Goal: Find contact information

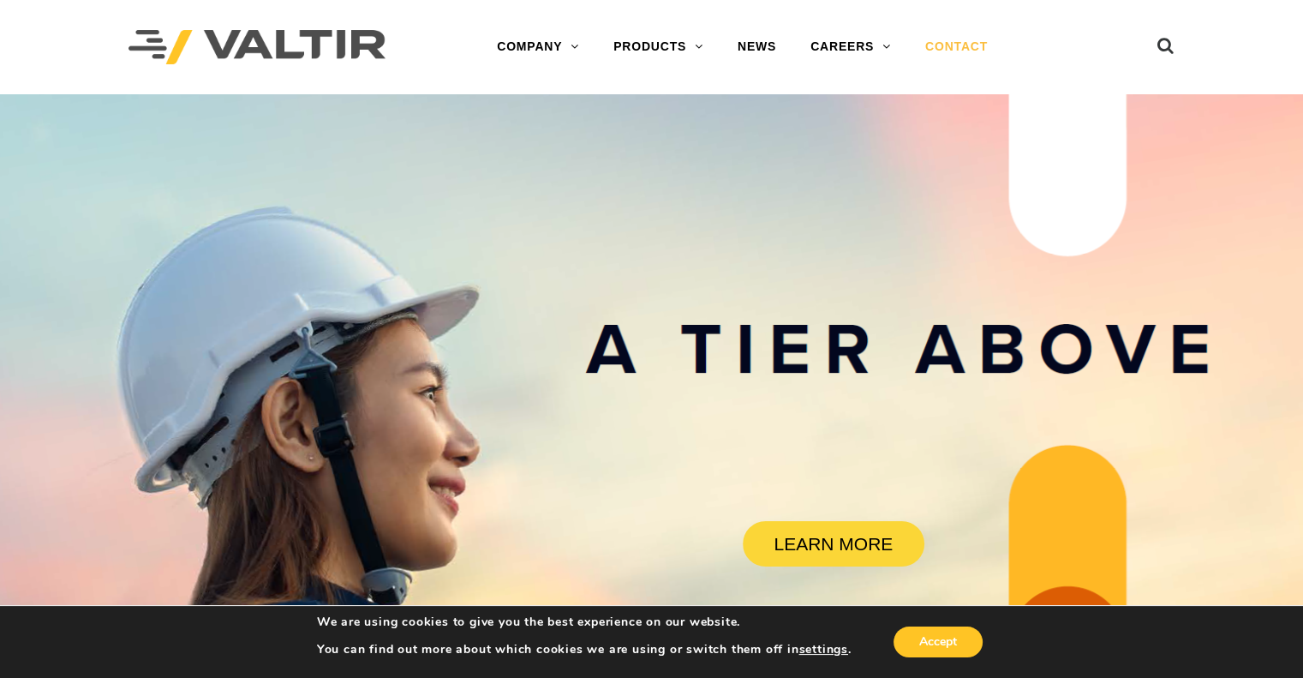
click at [953, 52] on link "CONTACT" at bounding box center [956, 47] width 97 height 34
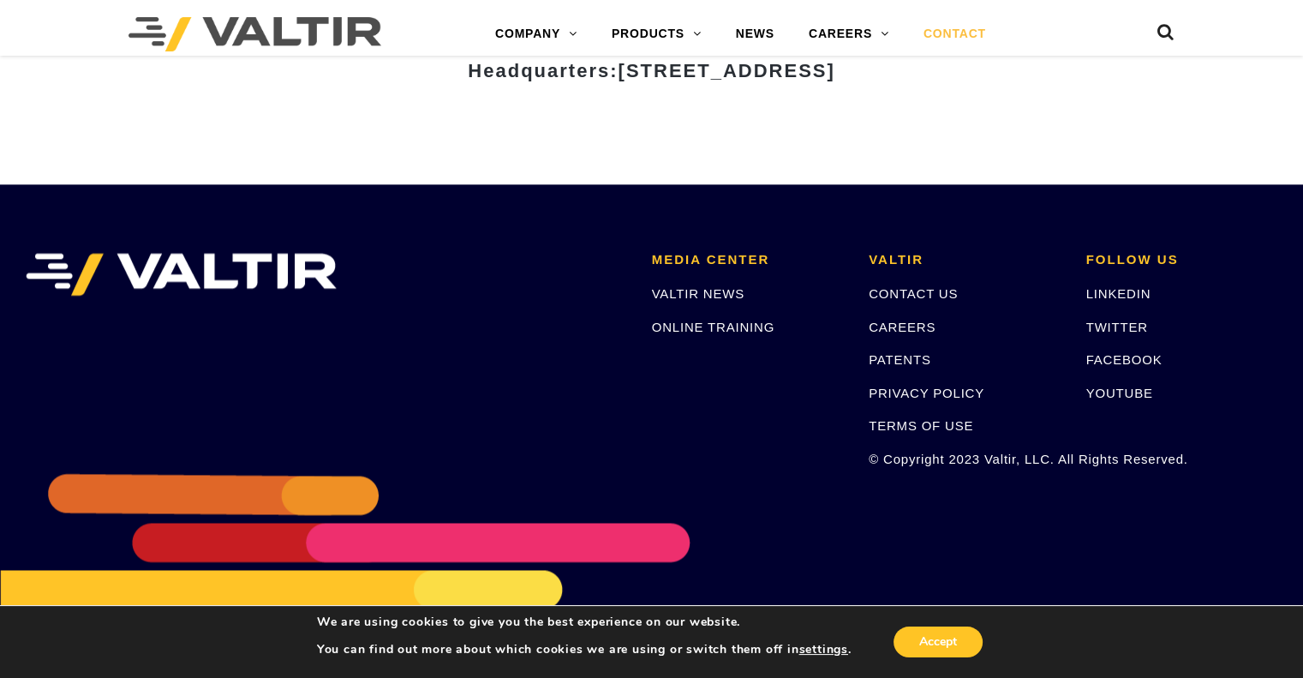
scroll to position [2362, 0]
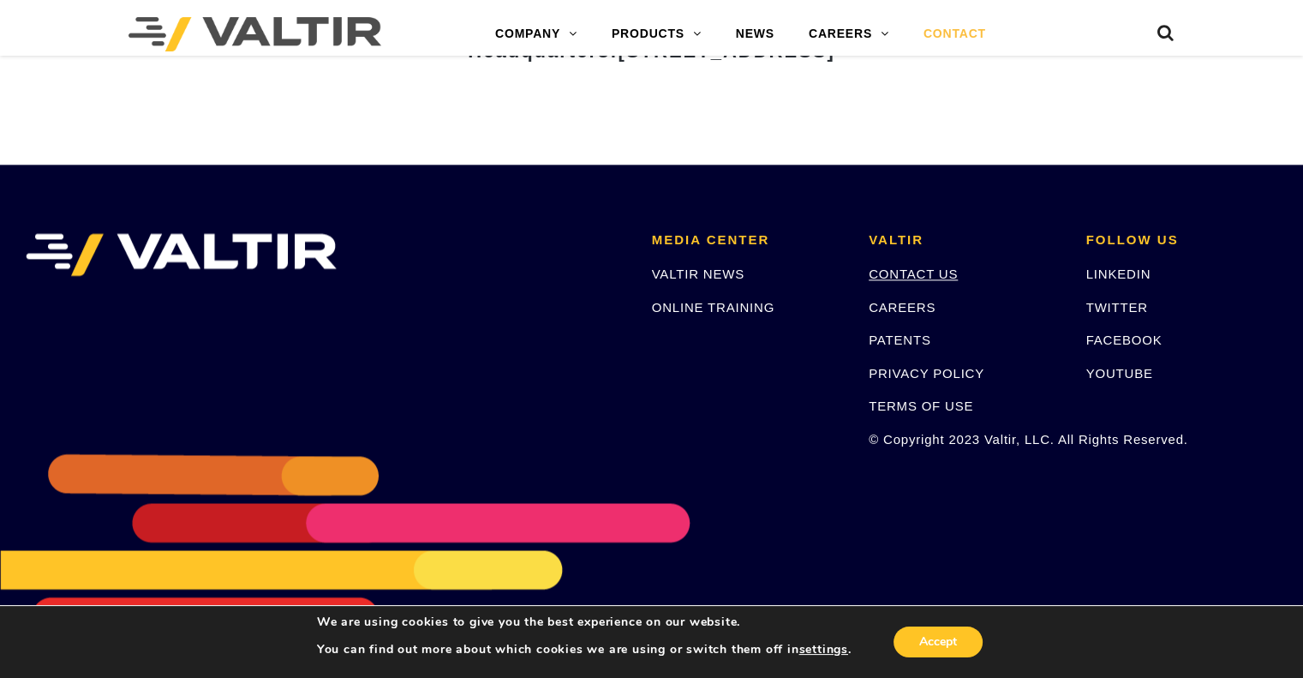
click at [908, 273] on link "CONTACT US" at bounding box center [913, 273] width 89 height 15
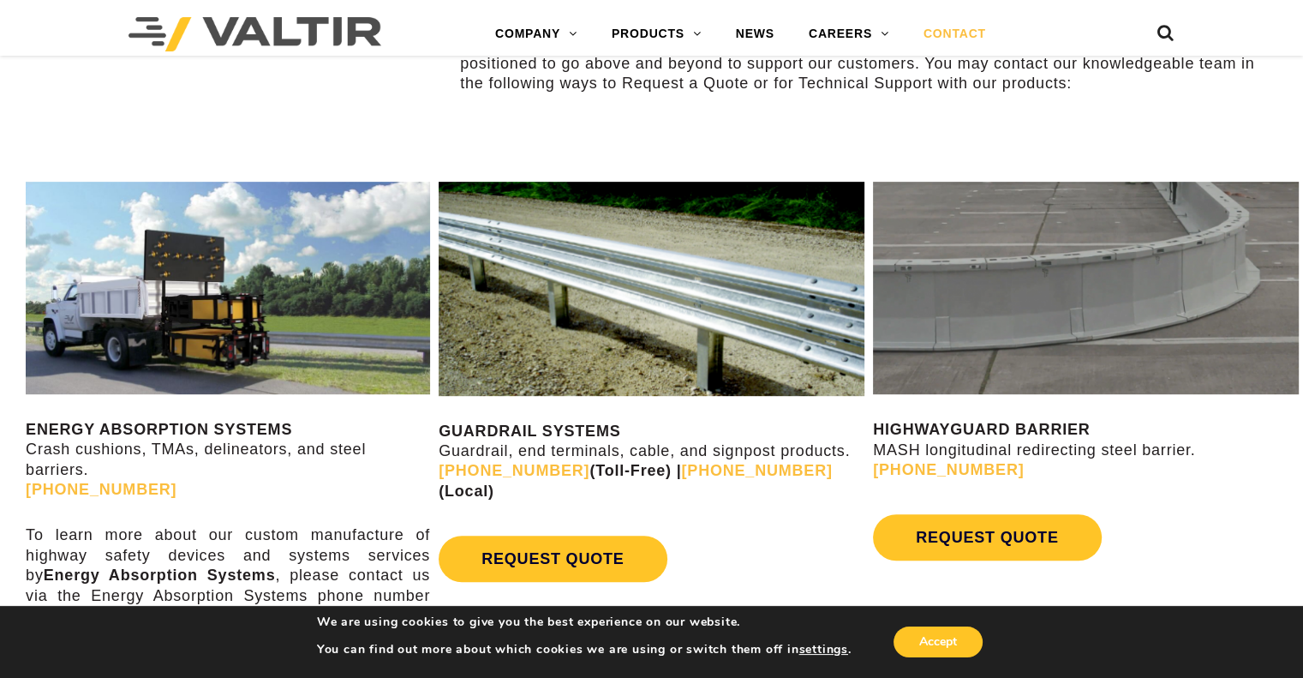
scroll to position [771, 0]
